Goal: Check status: Check status

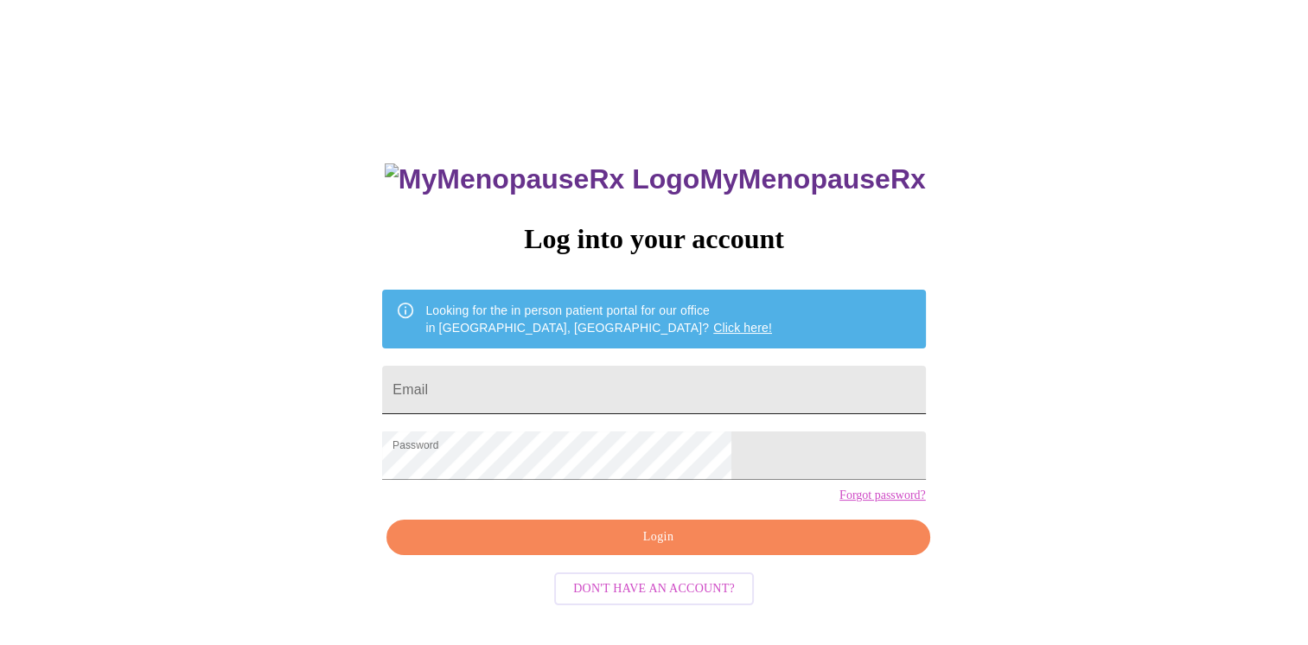
click at [576, 383] on input "Email" at bounding box center [653, 390] width 543 height 48
type input "shannaandlee@msn.com"
click at [643, 548] on span "Login" at bounding box center [657, 537] width 503 height 22
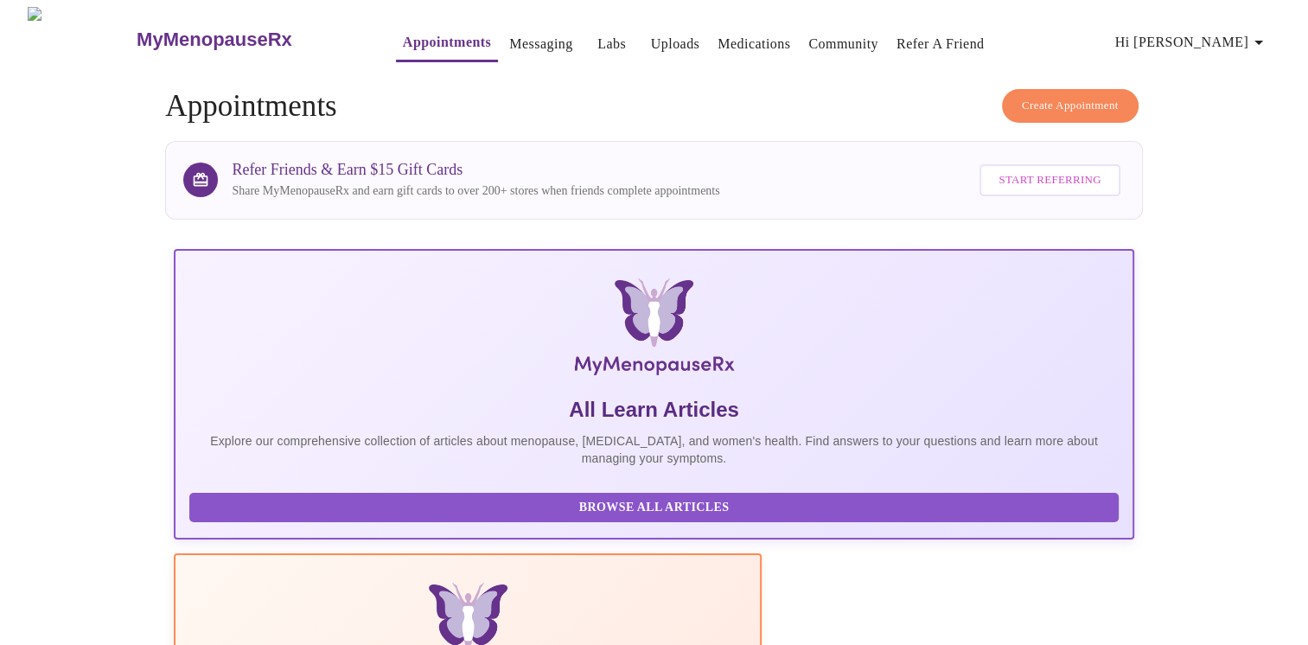
scroll to position [2, 0]
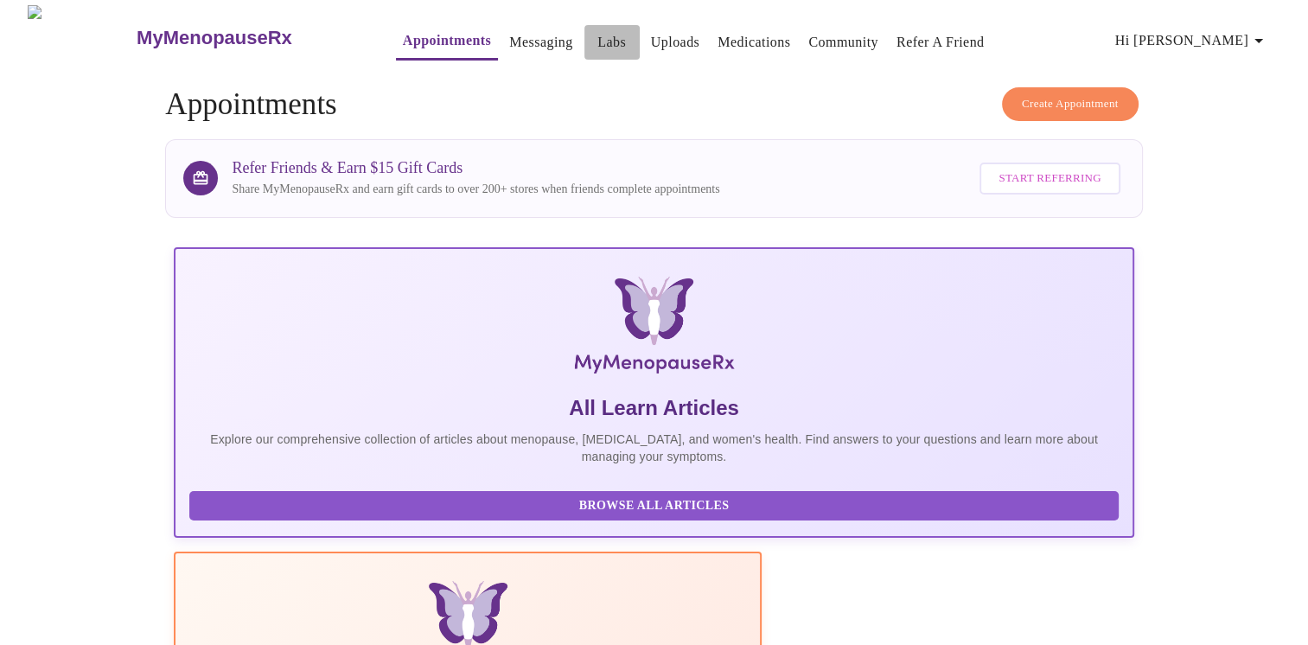
click at [597, 39] on link "Labs" at bounding box center [611, 42] width 29 height 24
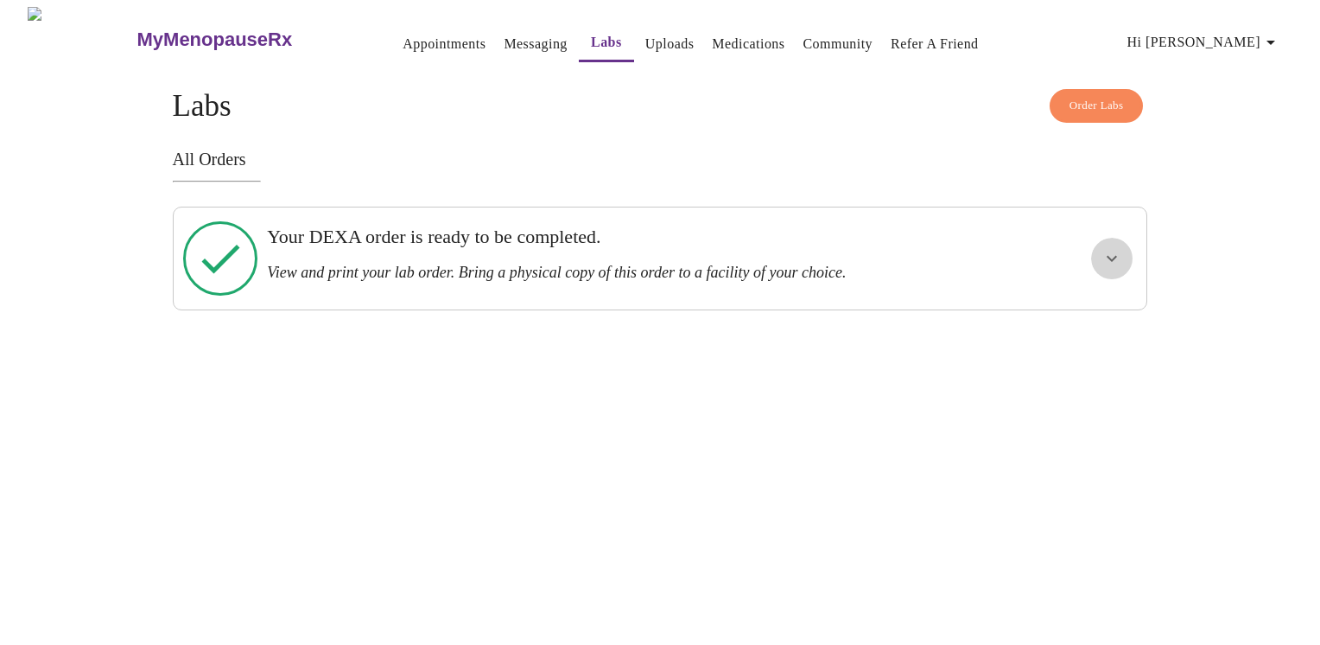
click at [1108, 268] on button "show more" at bounding box center [1111, 258] width 41 height 41
click at [1082, 310] on span "View Order" at bounding box center [1072, 321] width 78 height 22
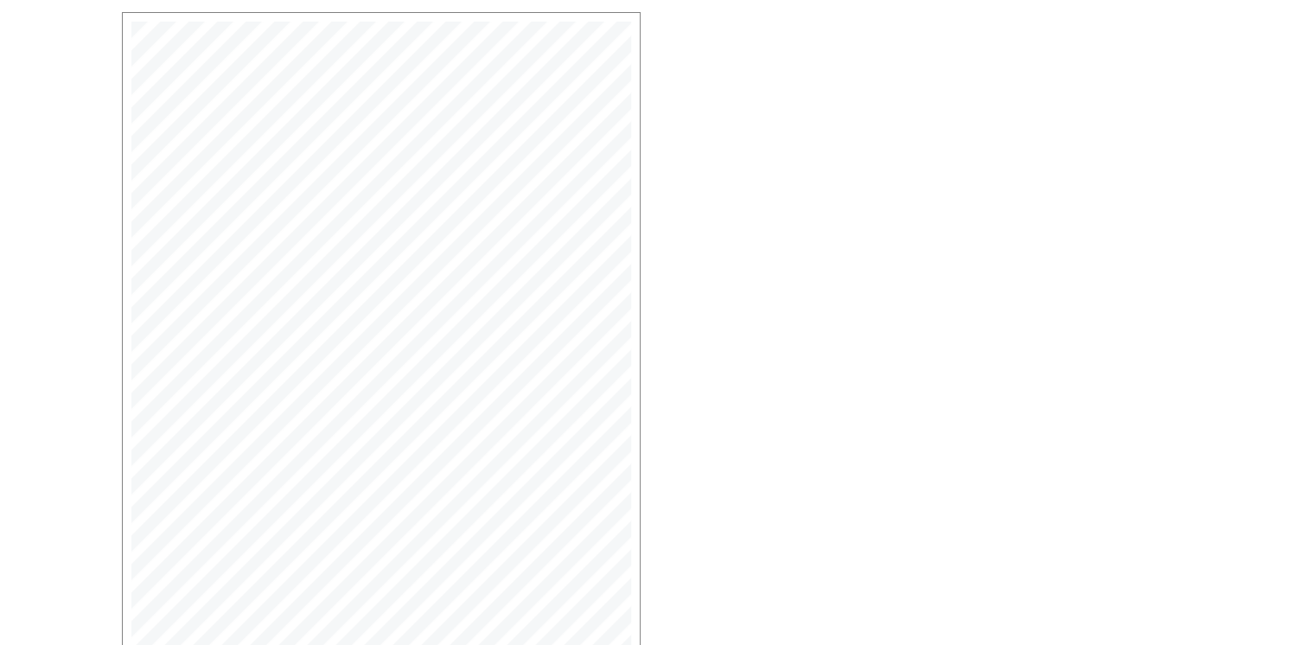
scroll to position [305, 0]
